Goal: Transaction & Acquisition: Purchase product/service

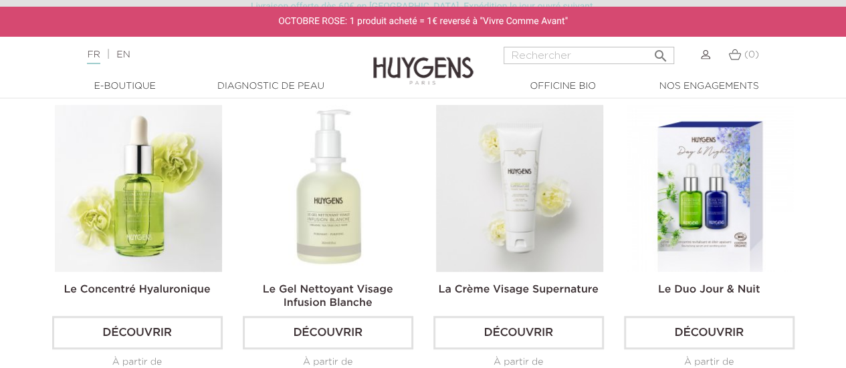
scroll to position [379, 0]
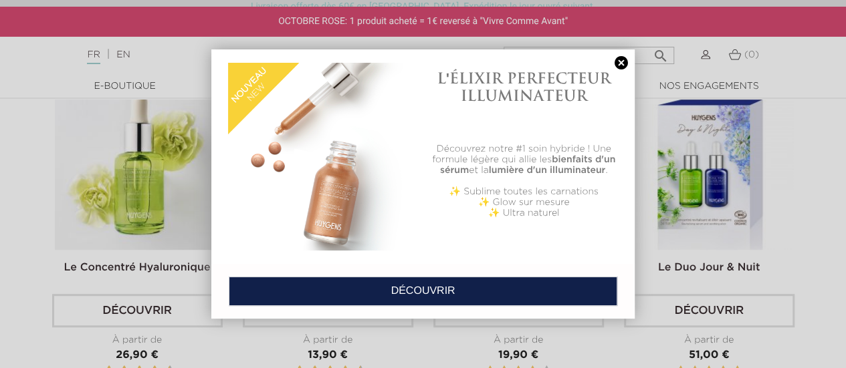
click at [623, 64] on link at bounding box center [621, 63] width 19 height 14
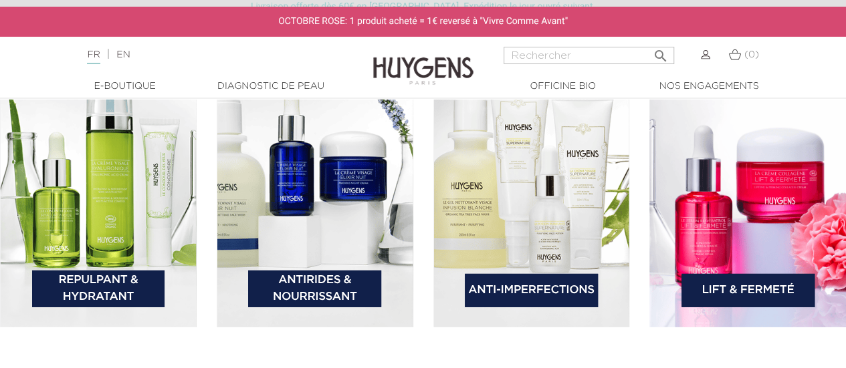
scroll to position [1917, 0]
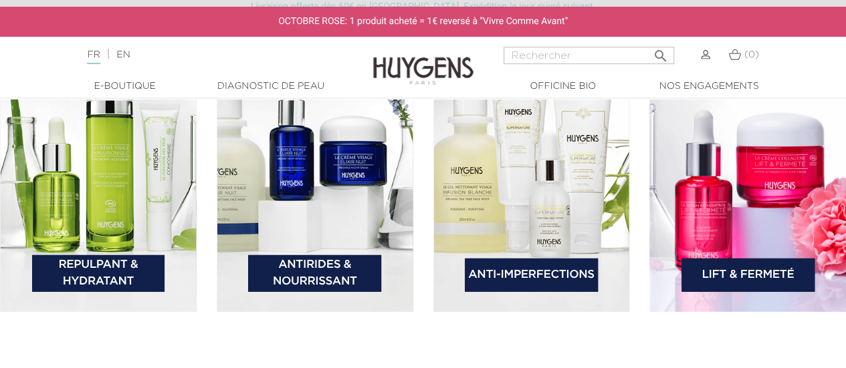
click at [332, 266] on link "Antirides & Nourrissant" at bounding box center [314, 273] width 133 height 37
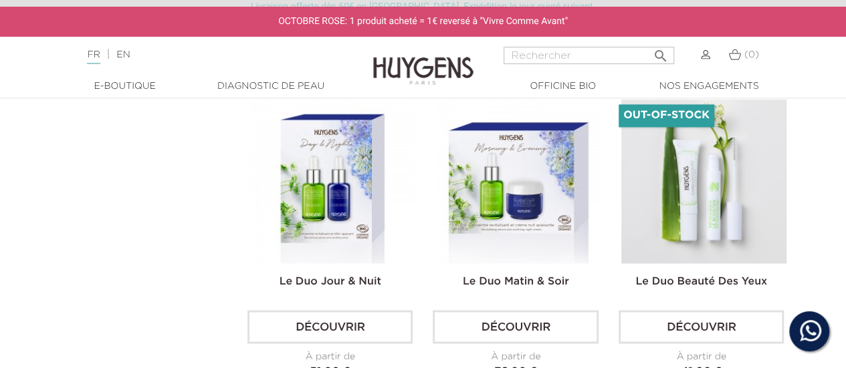
scroll to position [1070, 0]
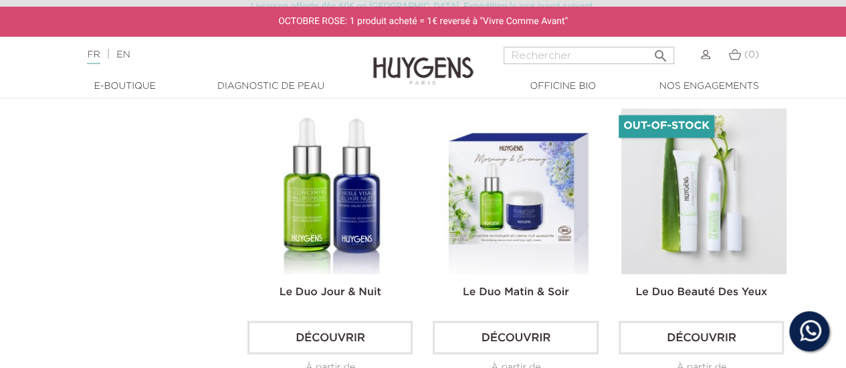
click at [310, 208] on img at bounding box center [332, 190] width 165 height 165
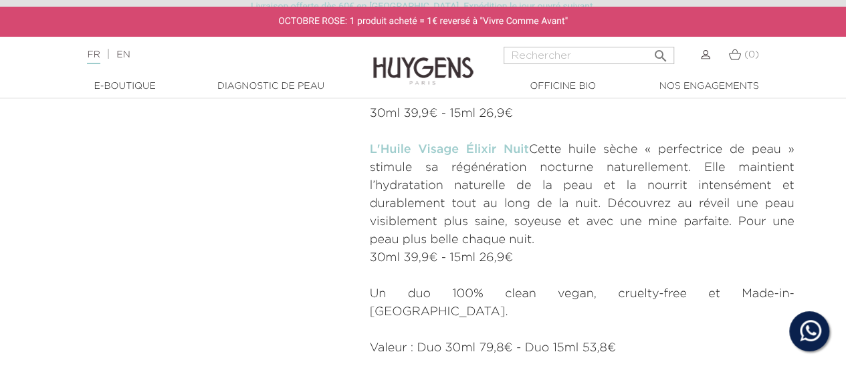
scroll to position [780, 0]
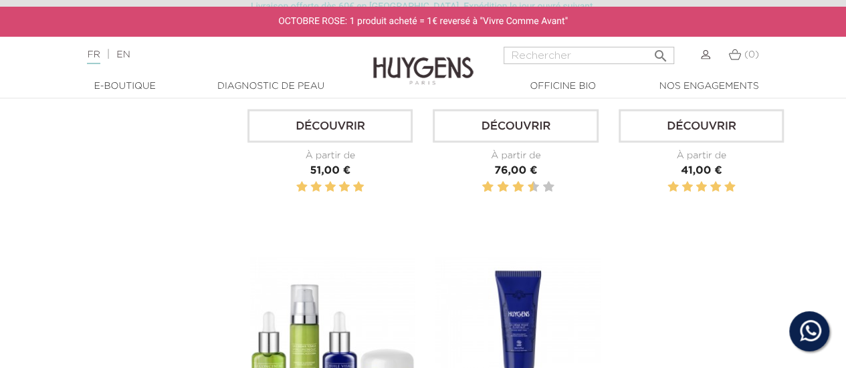
scroll to position [1382, 0]
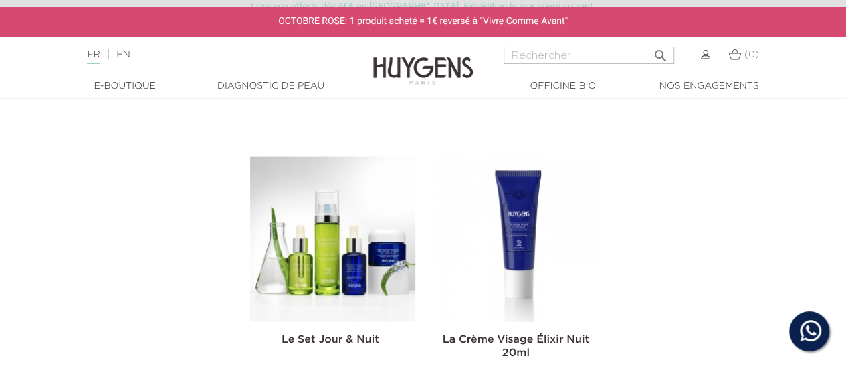
click at [352, 260] on img at bounding box center [332, 239] width 165 height 165
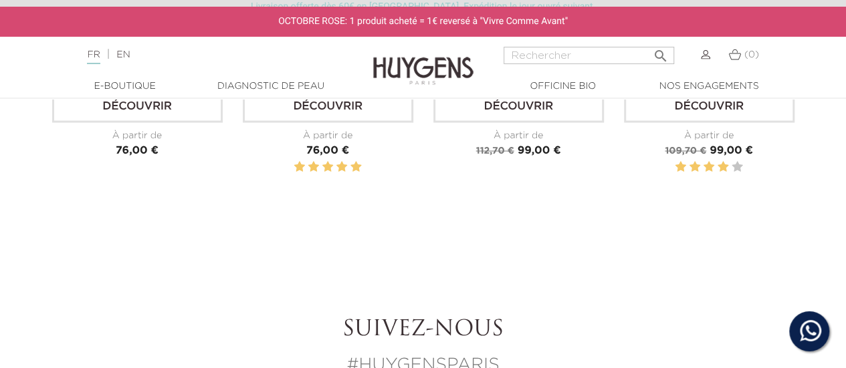
scroll to position [1427, 0]
